Goal: Check status: Check status

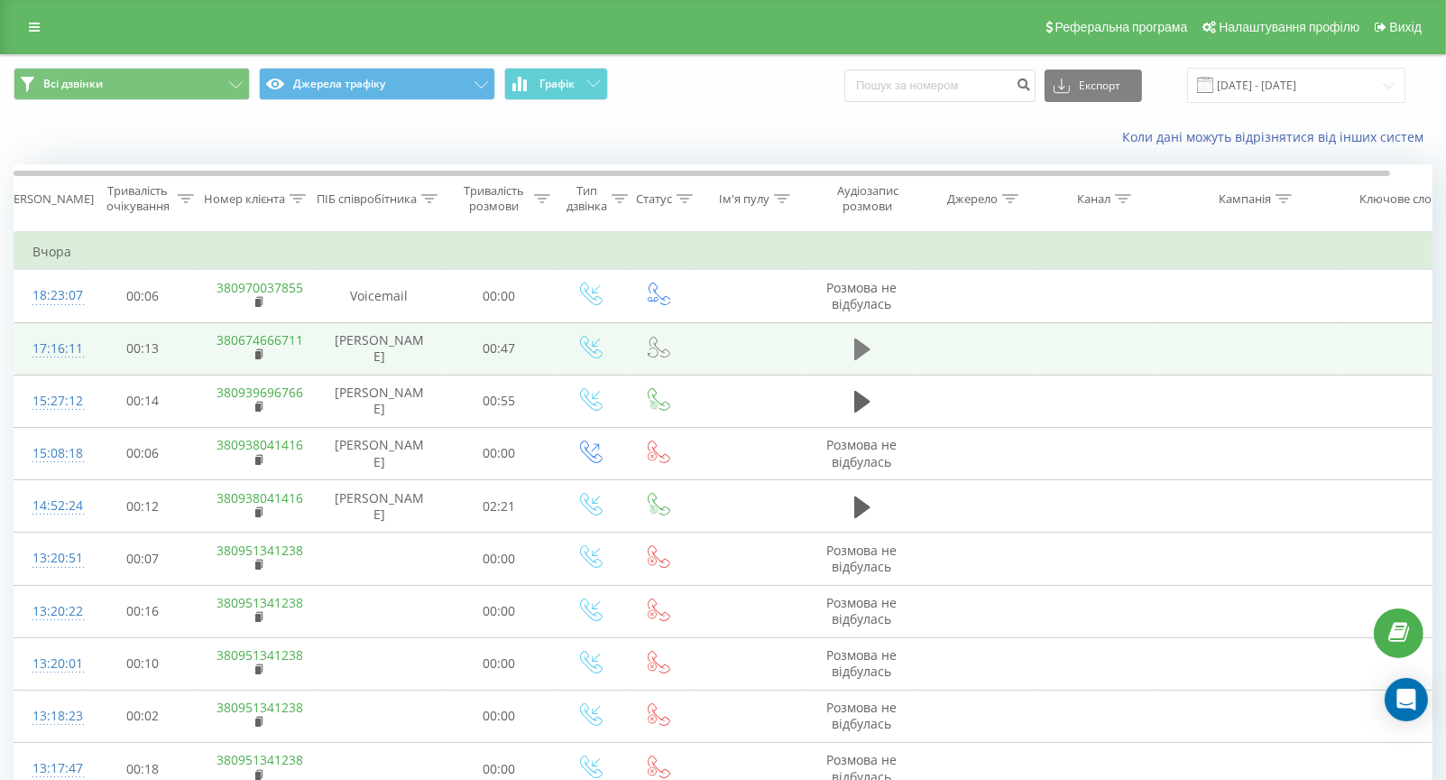
click at [859, 347] on icon at bounding box center [862, 349] width 16 height 22
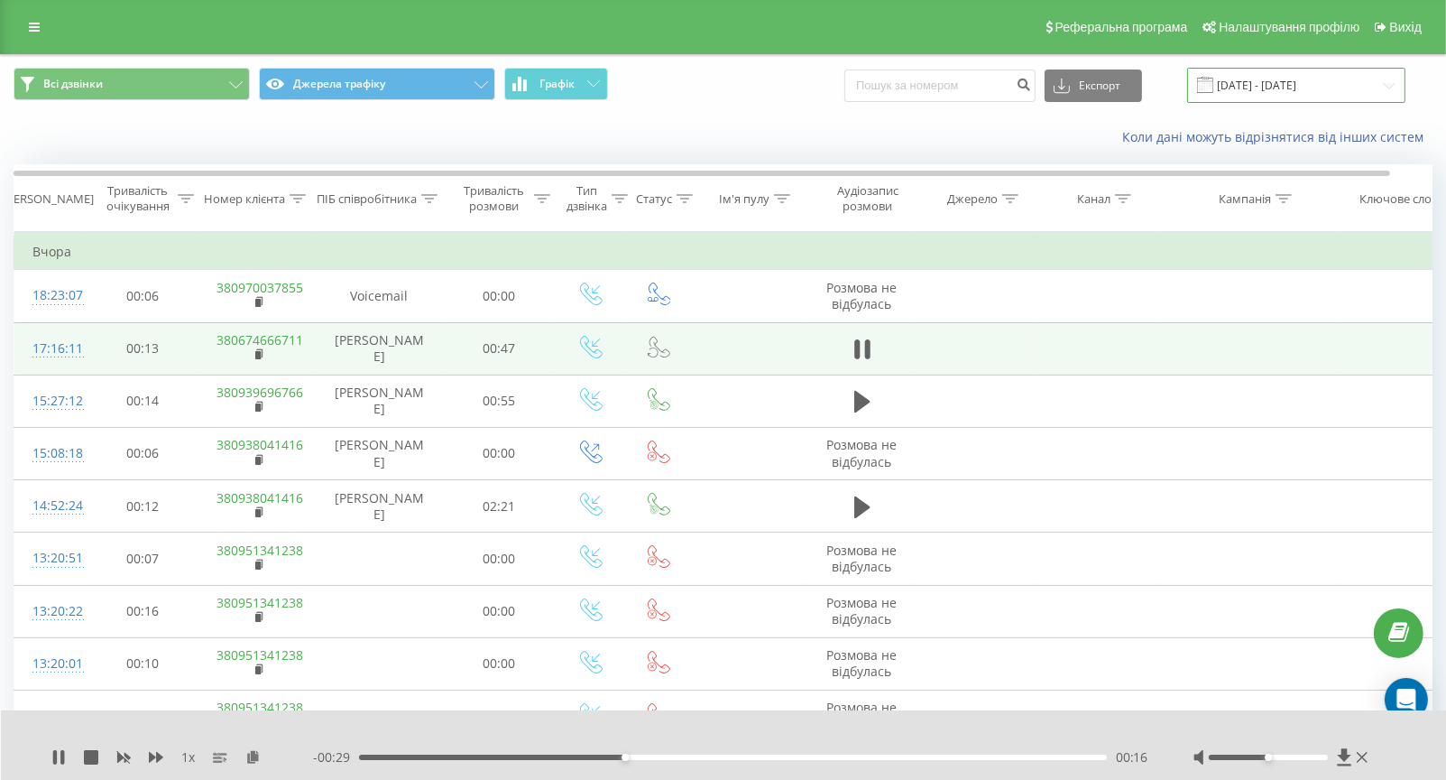
click at [1239, 89] on input "[DATE] - [DATE]" at bounding box center [1296, 85] width 218 height 35
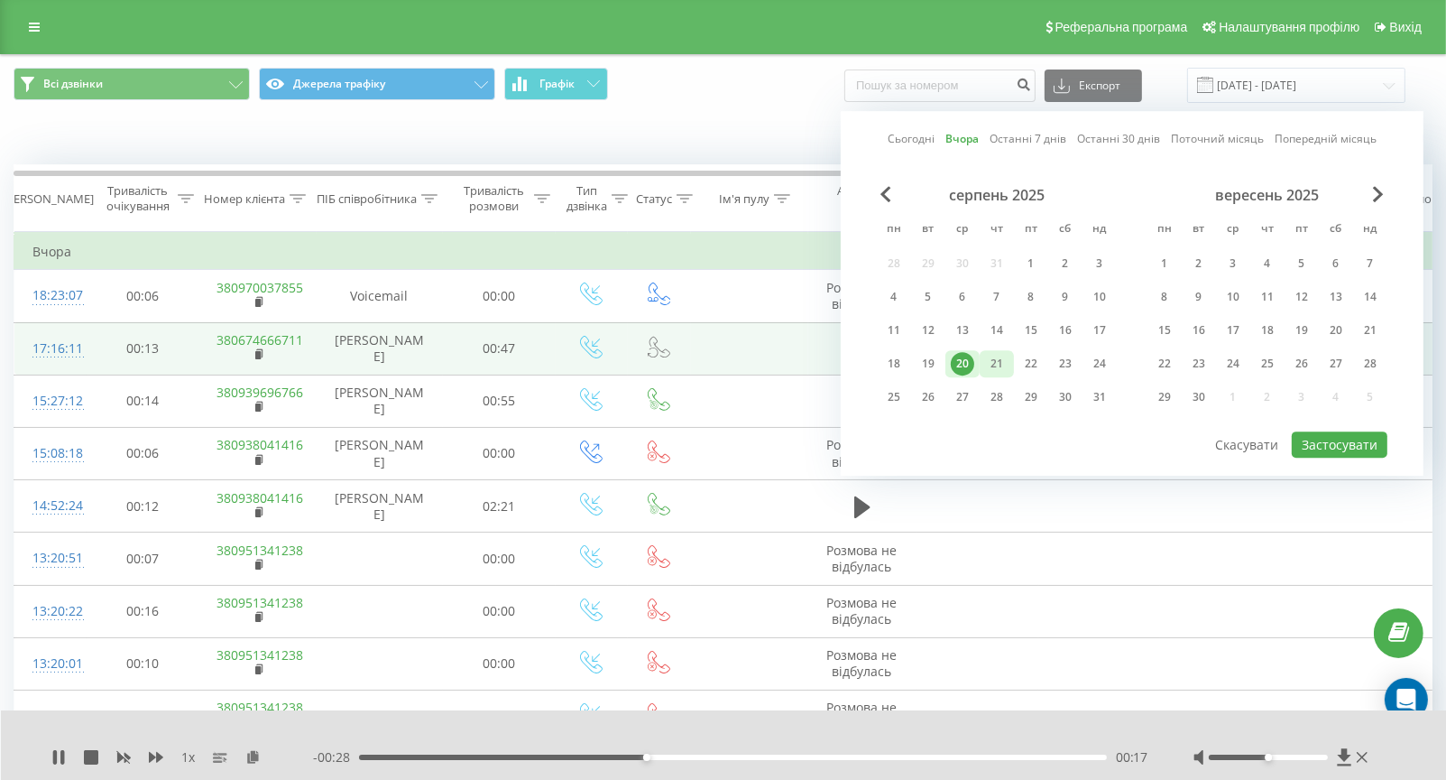
click at [1003, 361] on div "21" at bounding box center [996, 363] width 23 height 23
click at [1322, 437] on button "Застосувати" at bounding box center [1340, 444] width 96 height 26
type input "[DATE] - [DATE]"
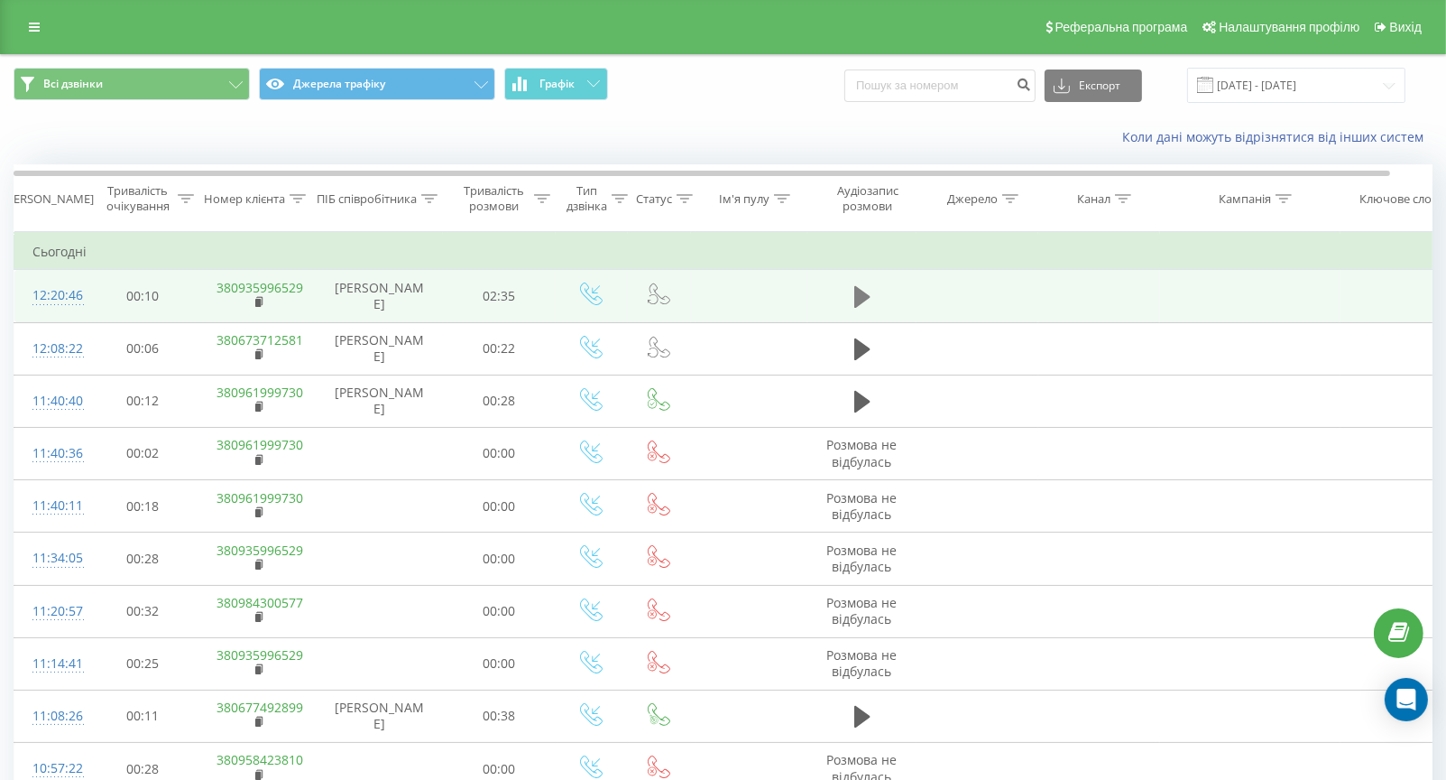
click at [862, 295] on icon at bounding box center [862, 297] width 16 height 22
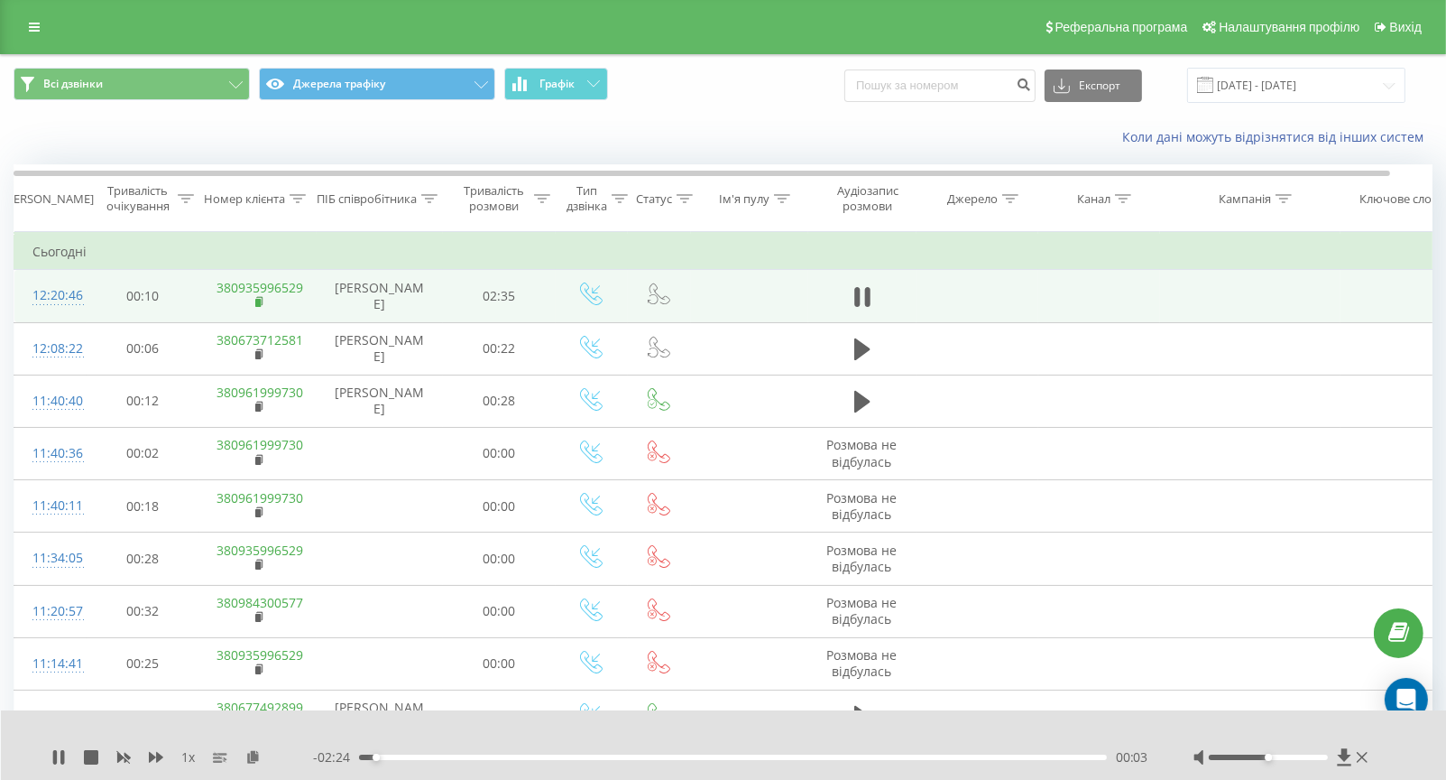
click at [260, 300] on rect at bounding box center [257, 303] width 5 height 8
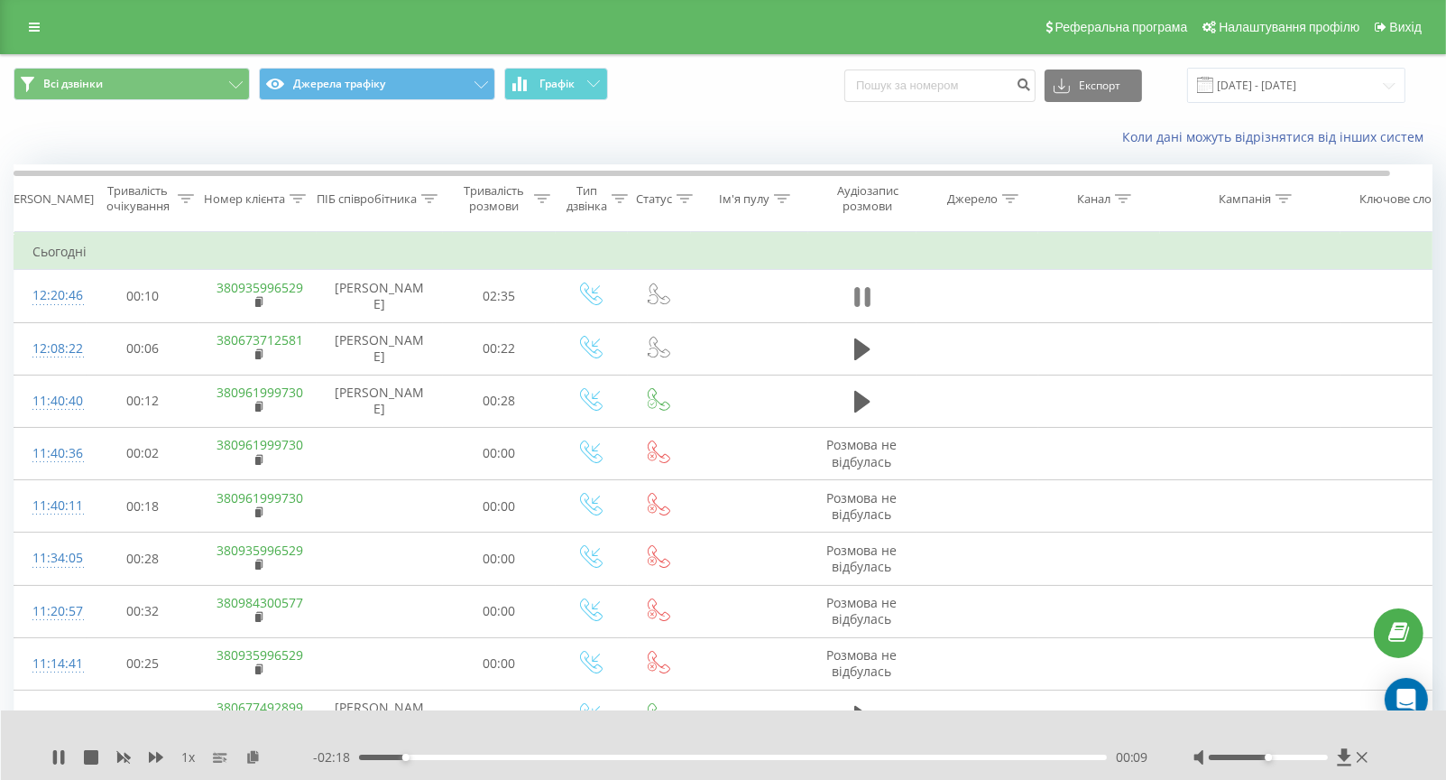
click at [856, 295] on icon at bounding box center [856, 297] width 5 height 20
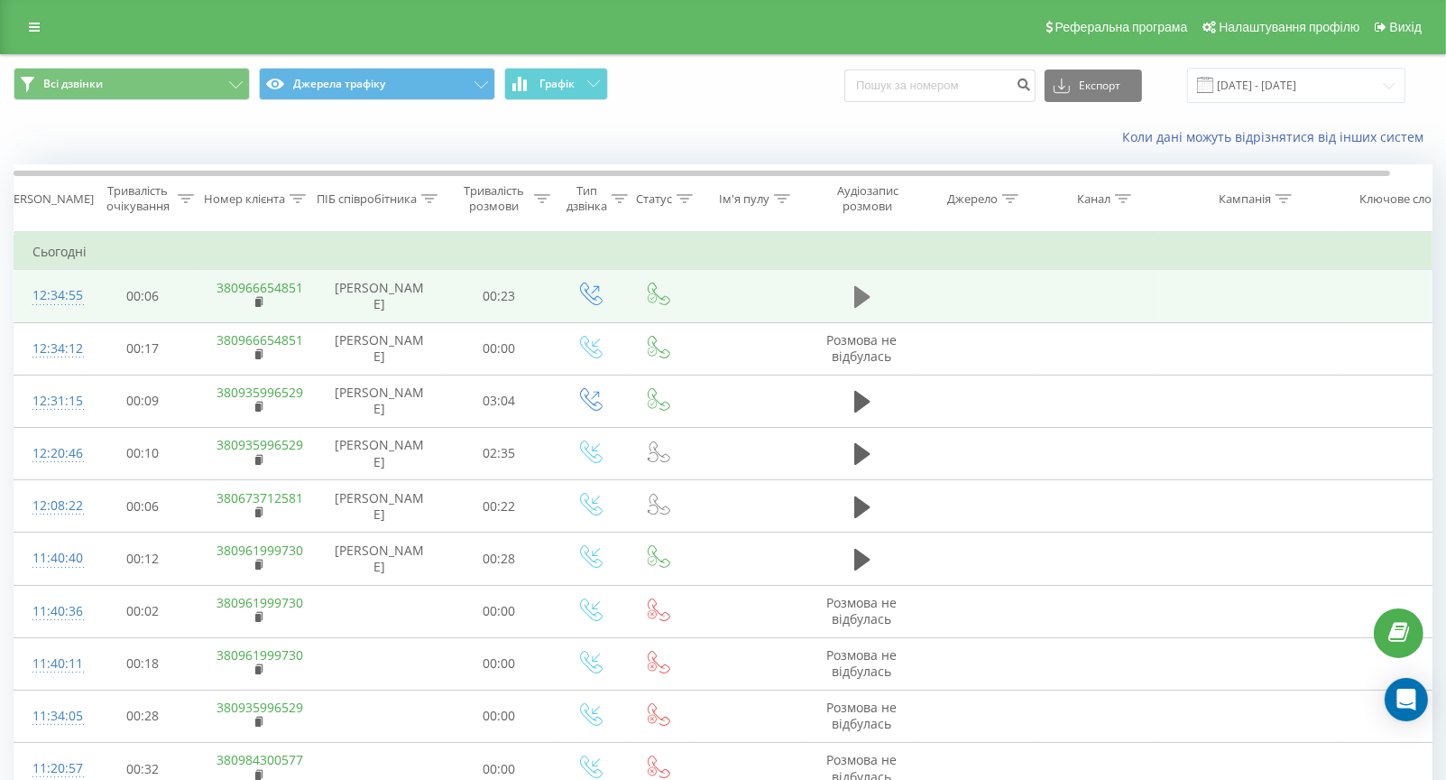
click at [858, 293] on icon at bounding box center [862, 297] width 16 height 22
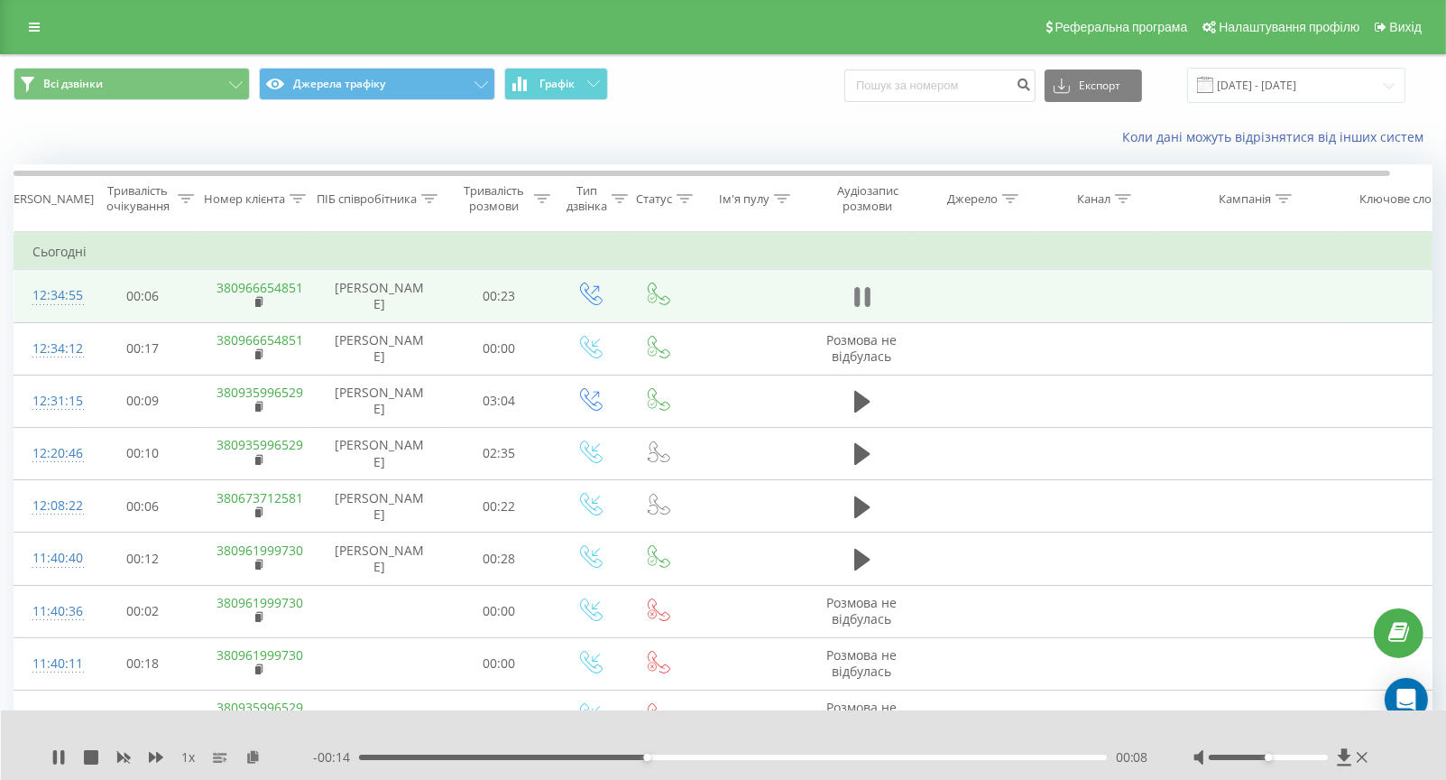
click at [863, 292] on icon at bounding box center [862, 296] width 16 height 25
click at [258, 303] on rect at bounding box center [257, 303] width 5 height 8
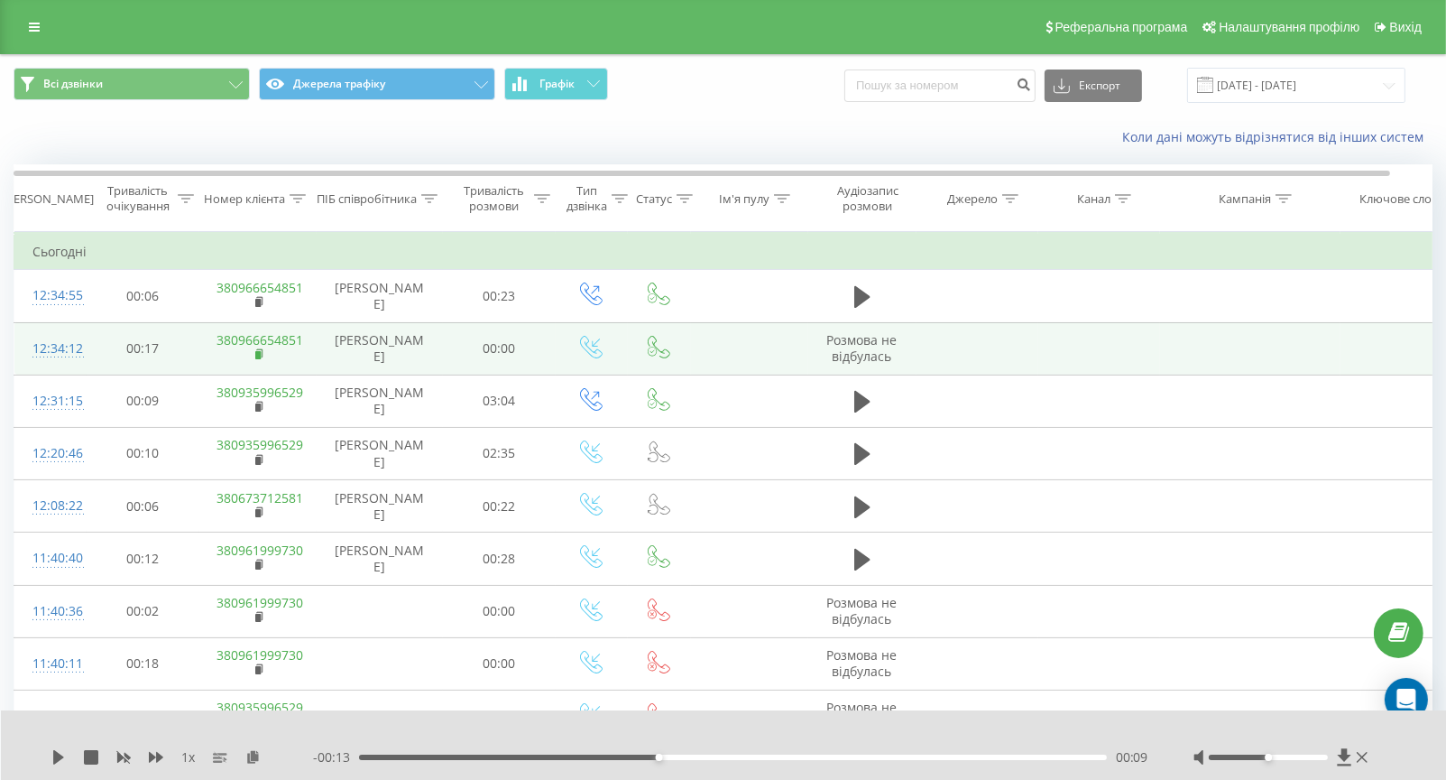
click at [256, 351] on rect at bounding box center [257, 355] width 5 height 8
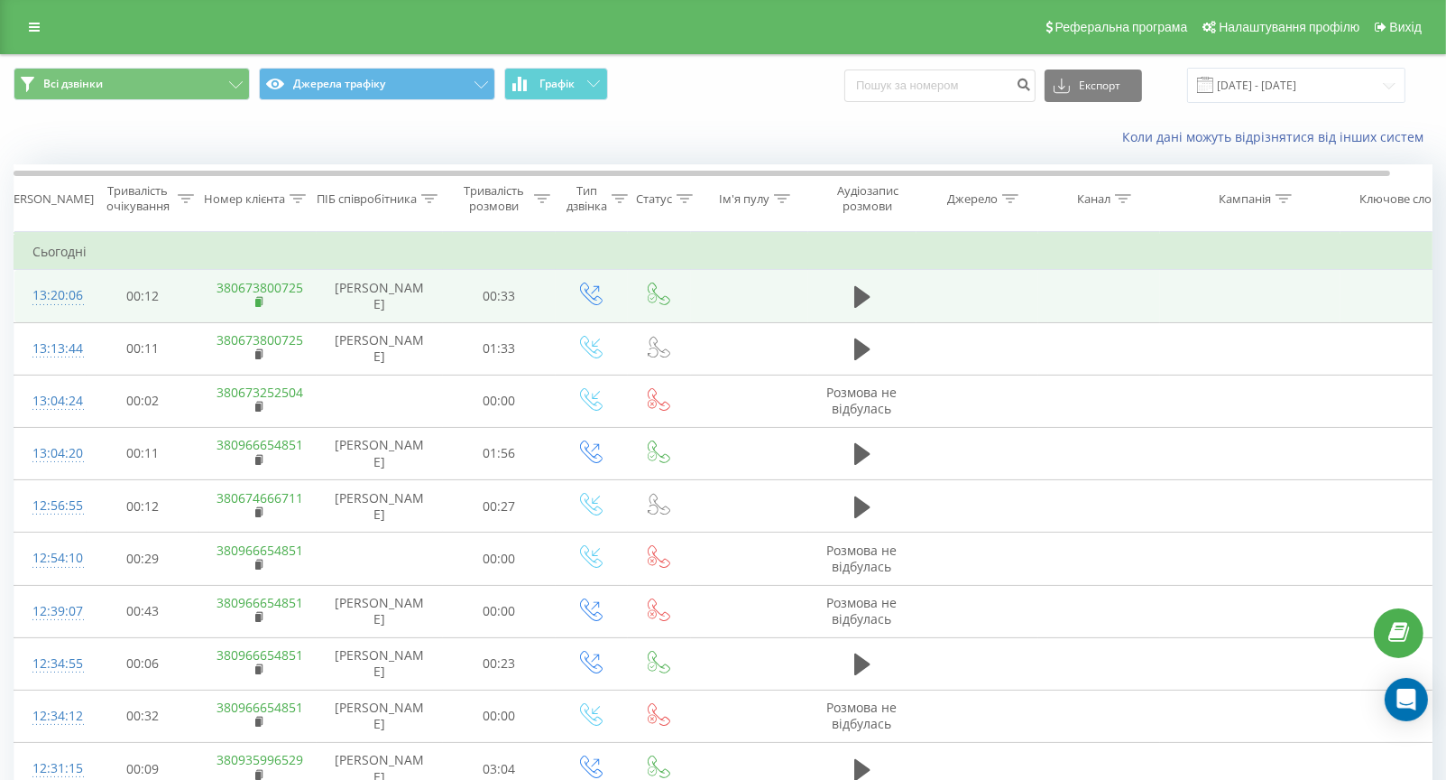
click at [258, 299] on rect at bounding box center [257, 303] width 5 height 8
